Goal: Navigation & Orientation: Find specific page/section

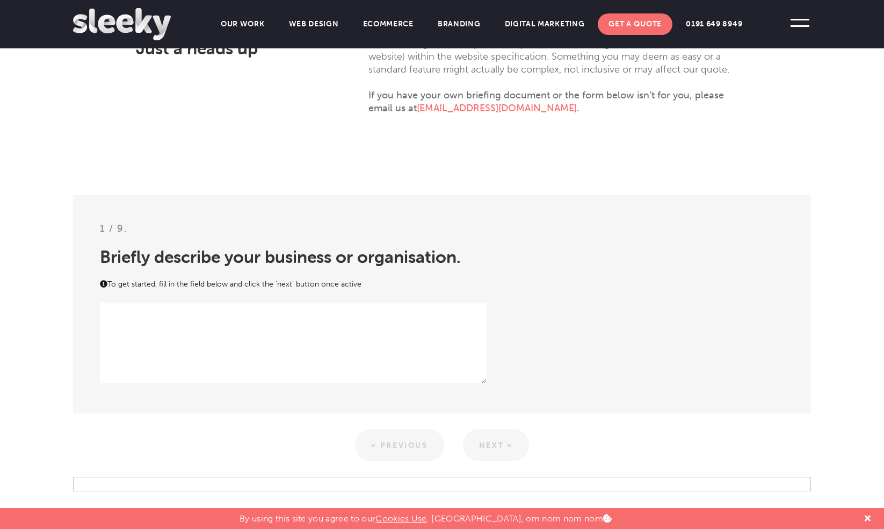
scroll to position [381, 0]
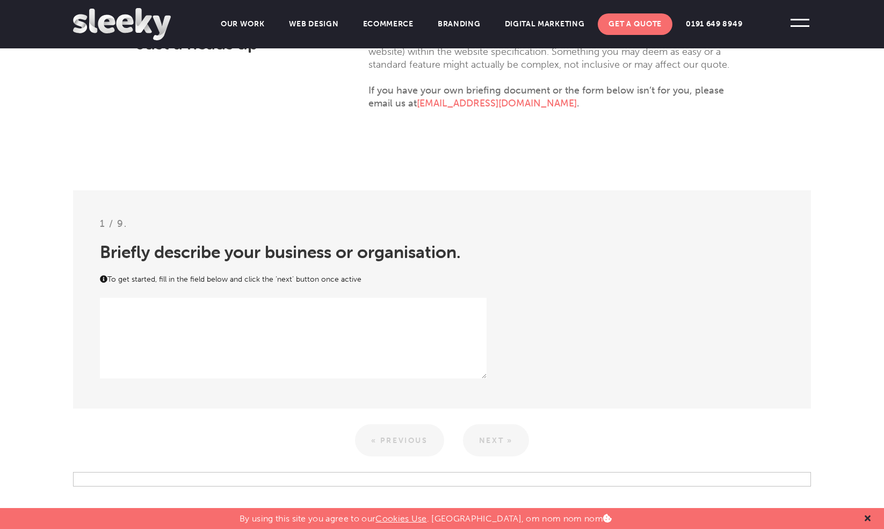
click at [867, 516] on icon at bounding box center [868, 518] width 6 height 9
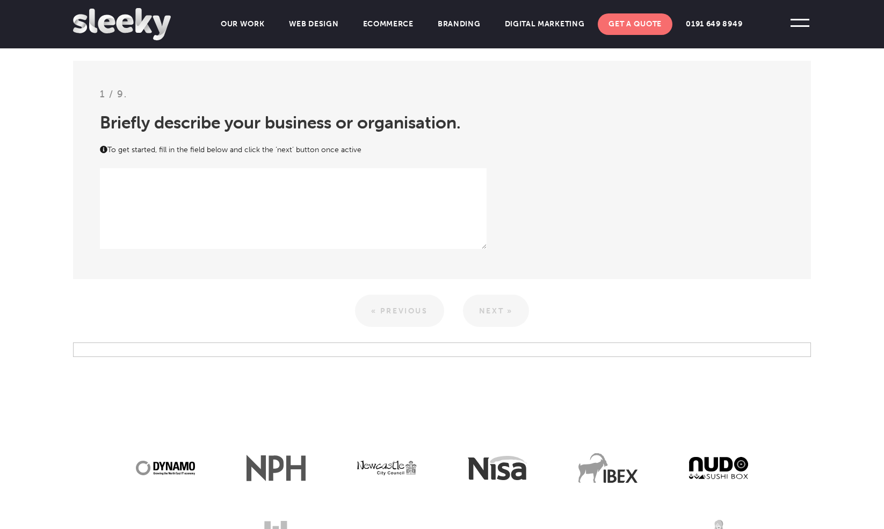
scroll to position [390, 0]
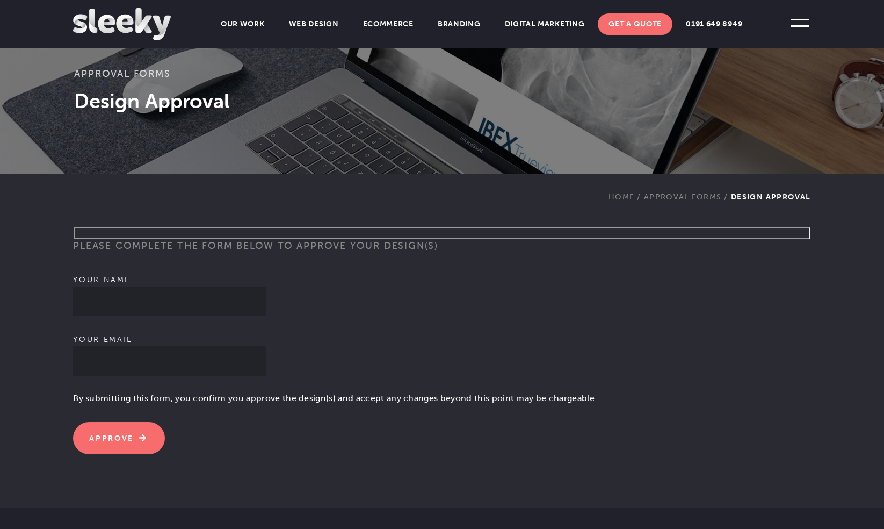
scroll to position [121, 0]
click at [311, 30] on link "Web Design" at bounding box center [313, 23] width 71 height 21
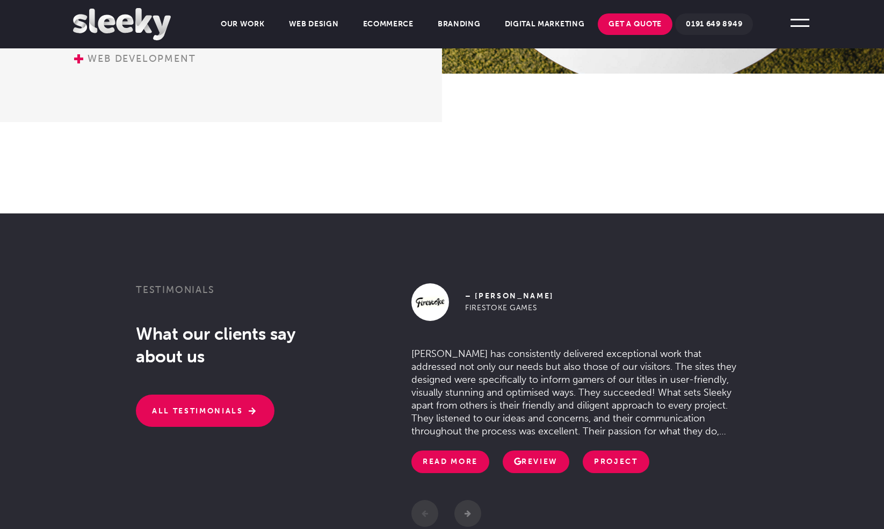
scroll to position [1708, 0]
